Goal: Find specific page/section: Find specific page/section

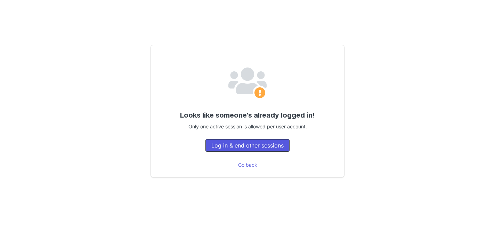
click at [247, 144] on button "Log in & end other sessions" at bounding box center [248, 145] width 84 height 13
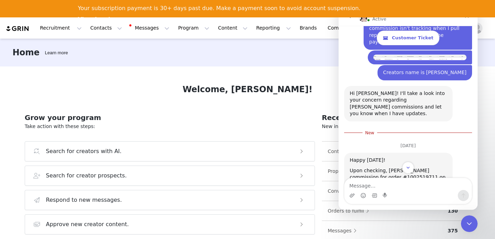
scroll to position [2400, 0]
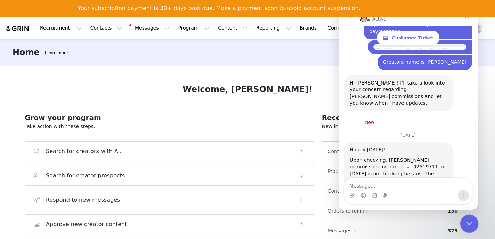
click at [474, 225] on div "Close Intercom Messenger" at bounding box center [468, 222] width 17 height 17
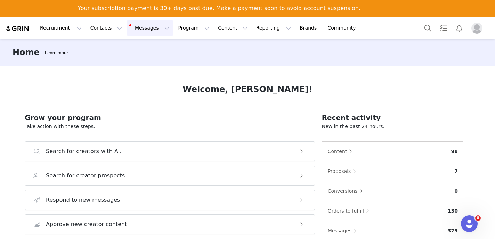
scroll to position [2399, 0]
click at [147, 31] on button "Messages Messages" at bounding box center [150, 28] width 47 height 16
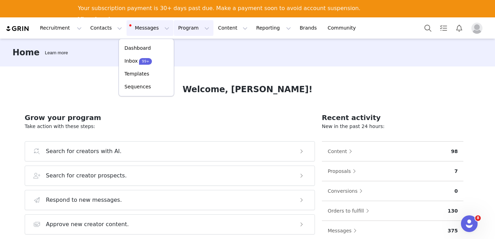
click at [174, 29] on button "Program Program" at bounding box center [194, 28] width 40 height 16
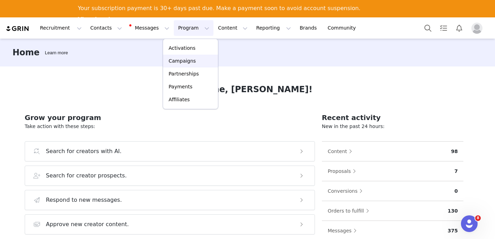
click at [178, 60] on p "Campaigns" at bounding box center [182, 60] width 27 height 7
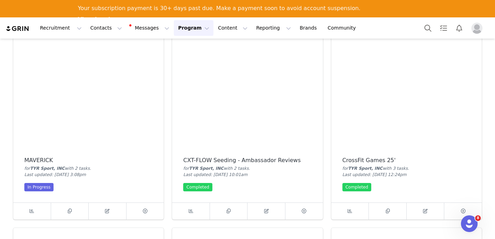
scroll to position [40, 0]
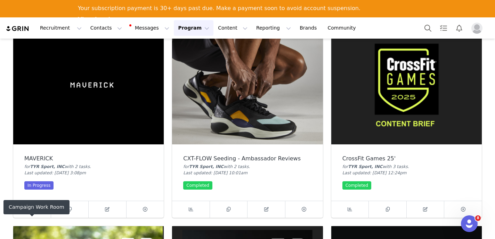
click at [44, 216] on link at bounding box center [32, 209] width 38 height 17
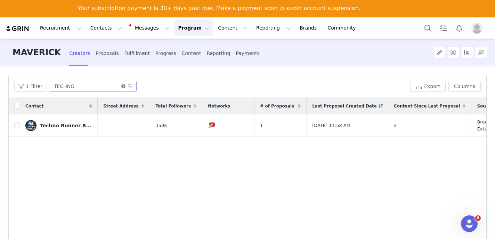
click at [121, 88] on icon "icon: close-circle" at bounding box center [123, 86] width 4 height 4
click at [107, 87] on input "text" at bounding box center [93, 86] width 87 height 11
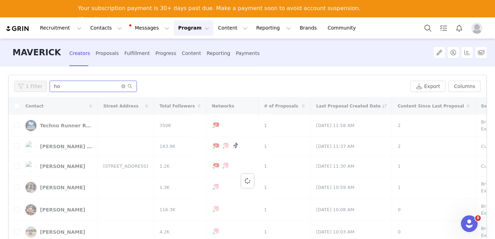
type input "h"
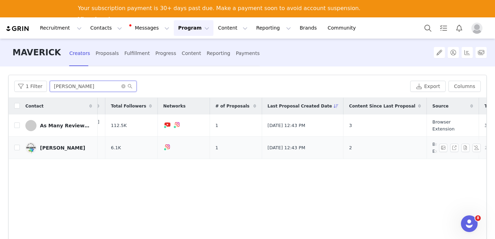
scroll to position [0, 56]
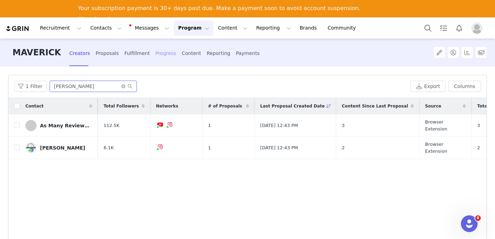
type input "joel"
click at [156, 52] on div "Progress" at bounding box center [166, 53] width 21 height 18
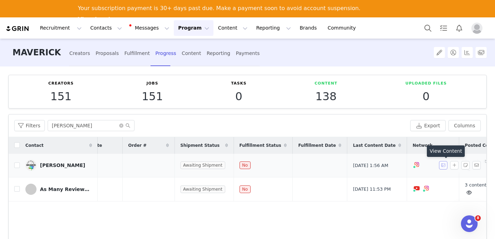
scroll to position [0, 100]
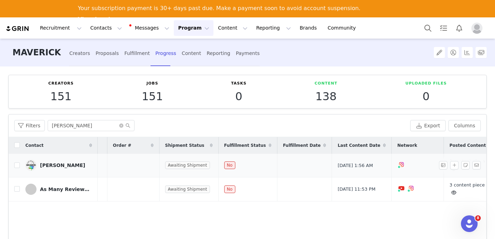
click at [450, 161] on link "2 content piece" at bounding box center [467, 165] width 35 height 13
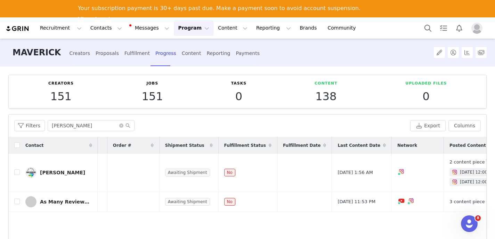
scroll to position [0, 0]
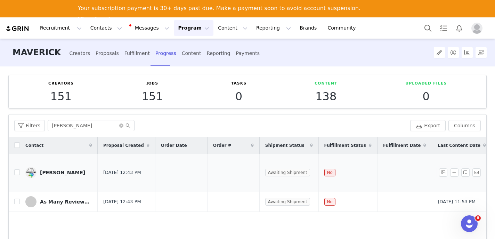
click at [50, 171] on div "Joel Setzer" at bounding box center [62, 173] width 45 height 6
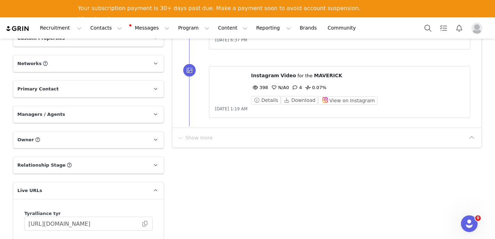
scroll to position [405, 0]
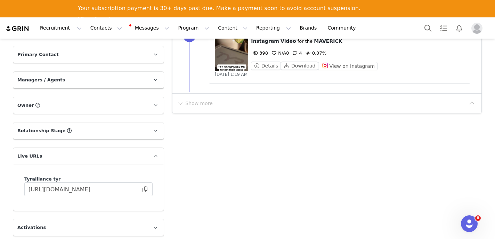
click at [217, 101] on div "Show more" at bounding box center [322, 103] width 290 height 11
